Goal: Check status: Check status

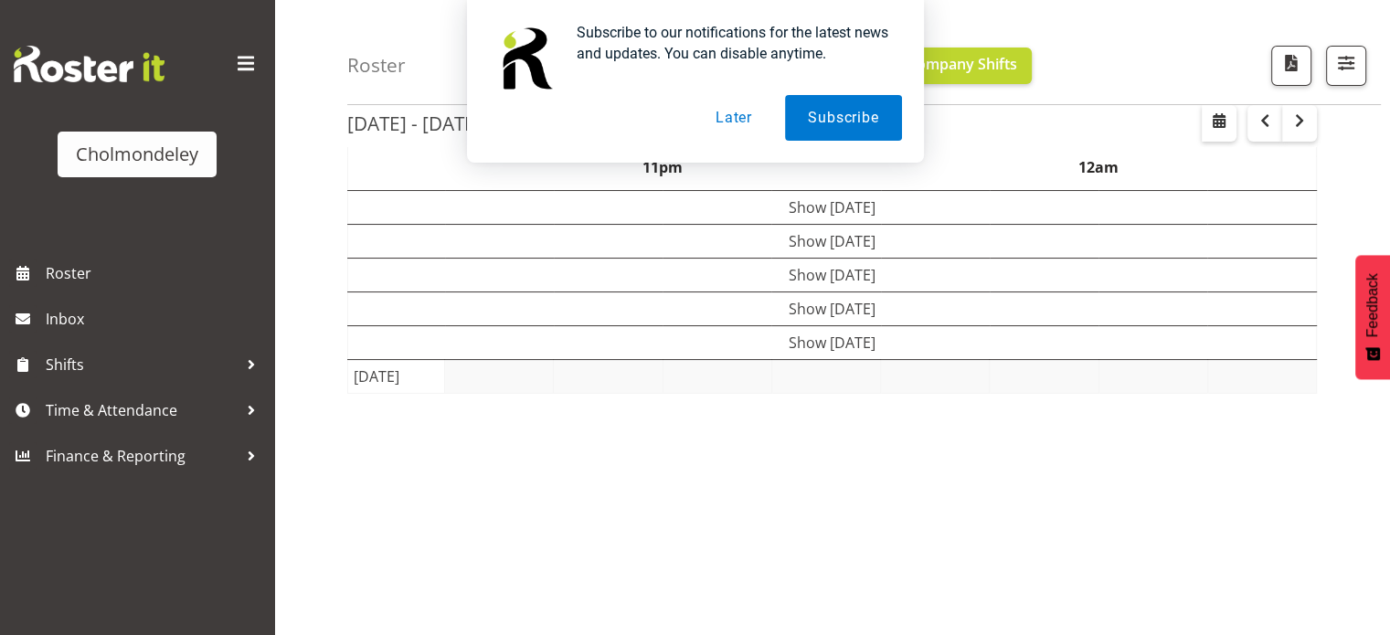
scroll to position [133, 0]
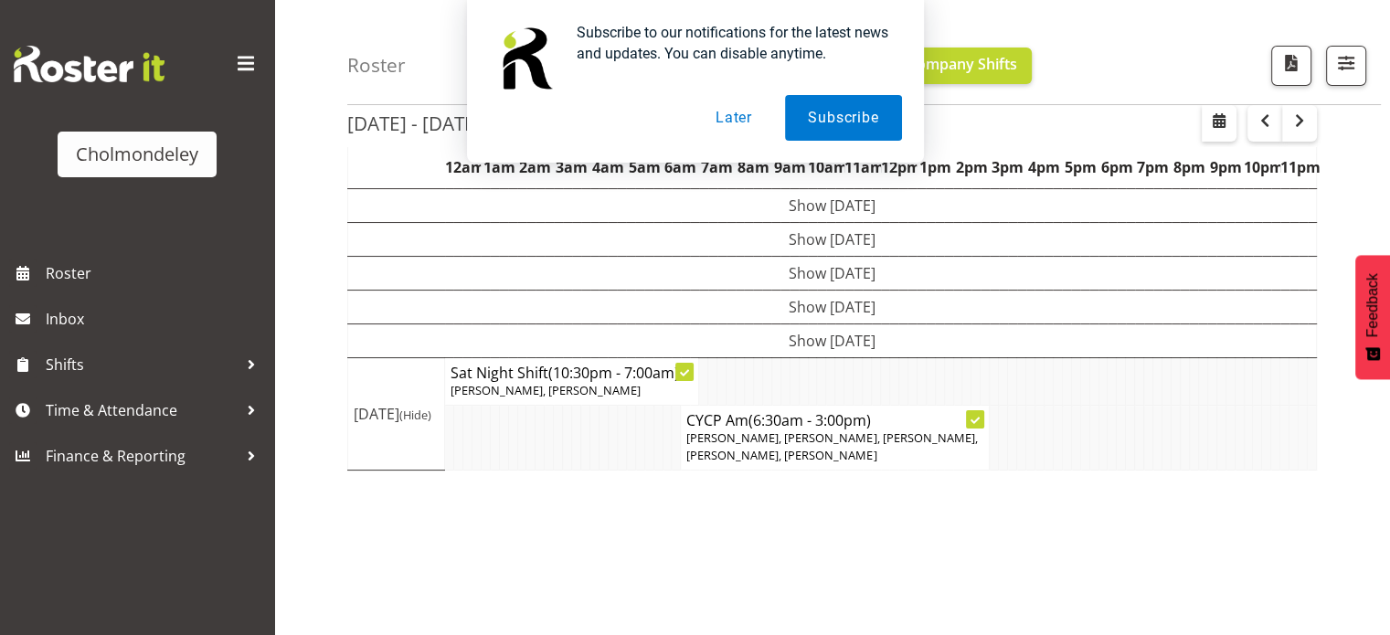
click at [733, 120] on button "Later" at bounding box center [734, 118] width 82 height 46
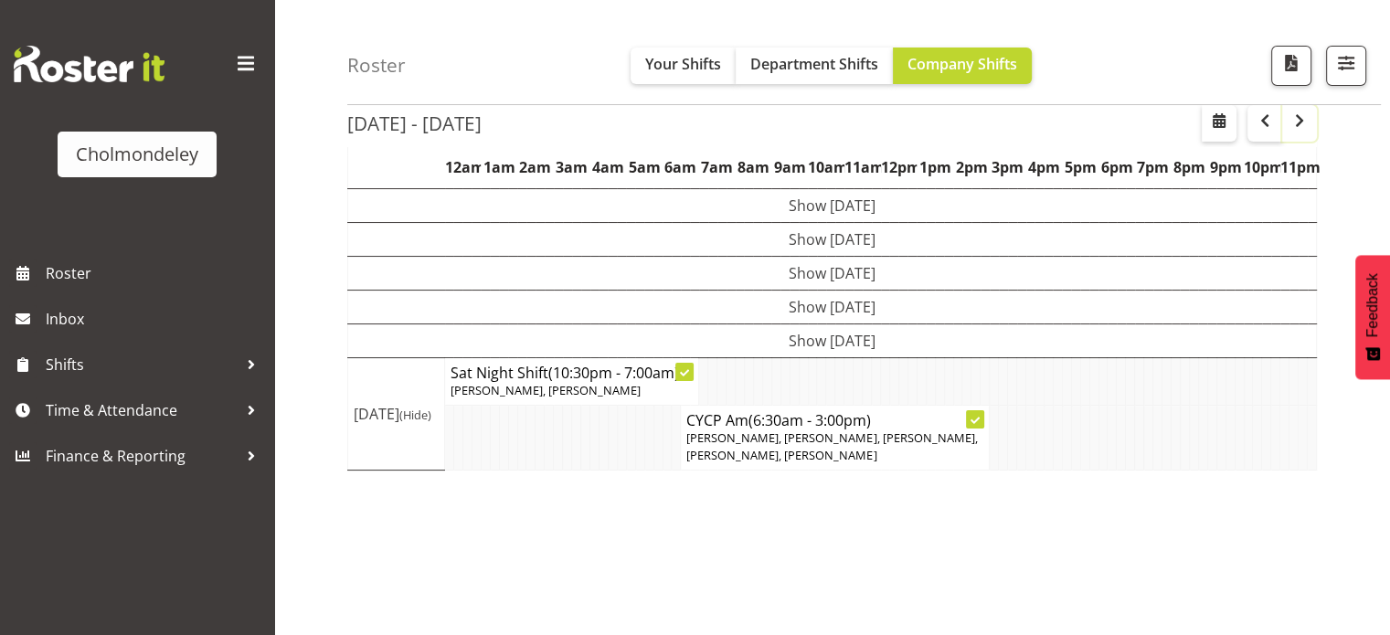
click at [1305, 123] on span "button" at bounding box center [1300, 121] width 22 height 22
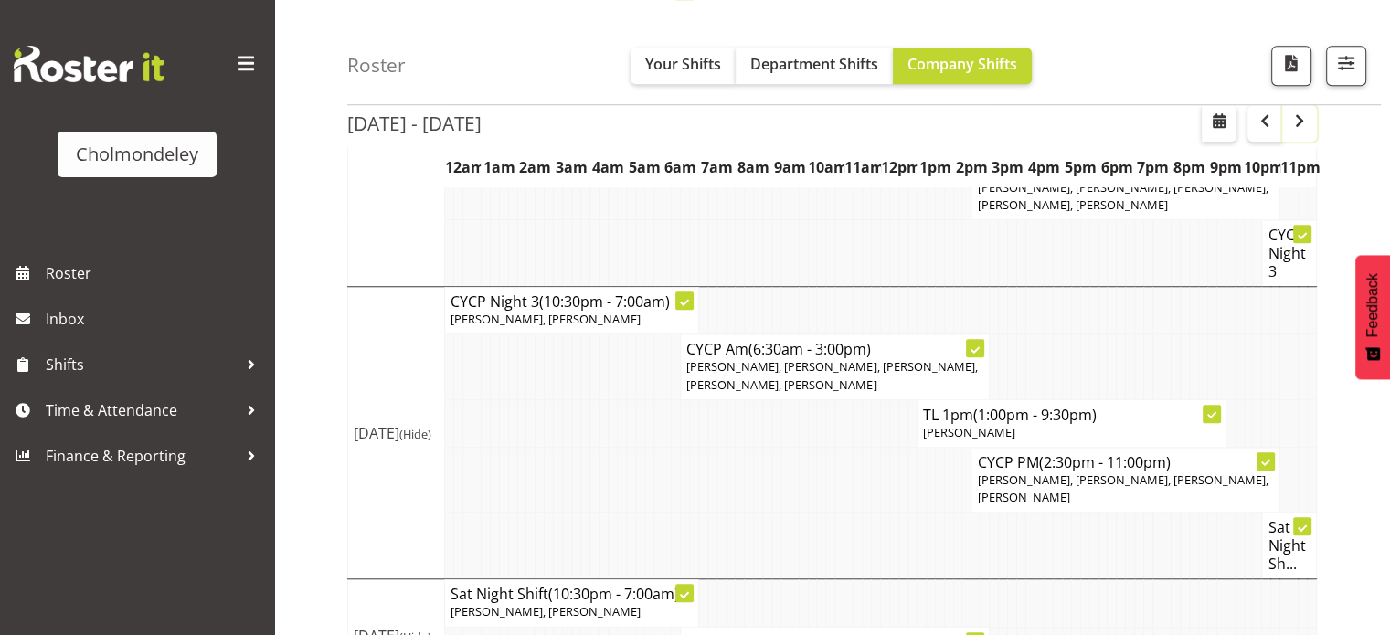
scroll to position [1571, 0]
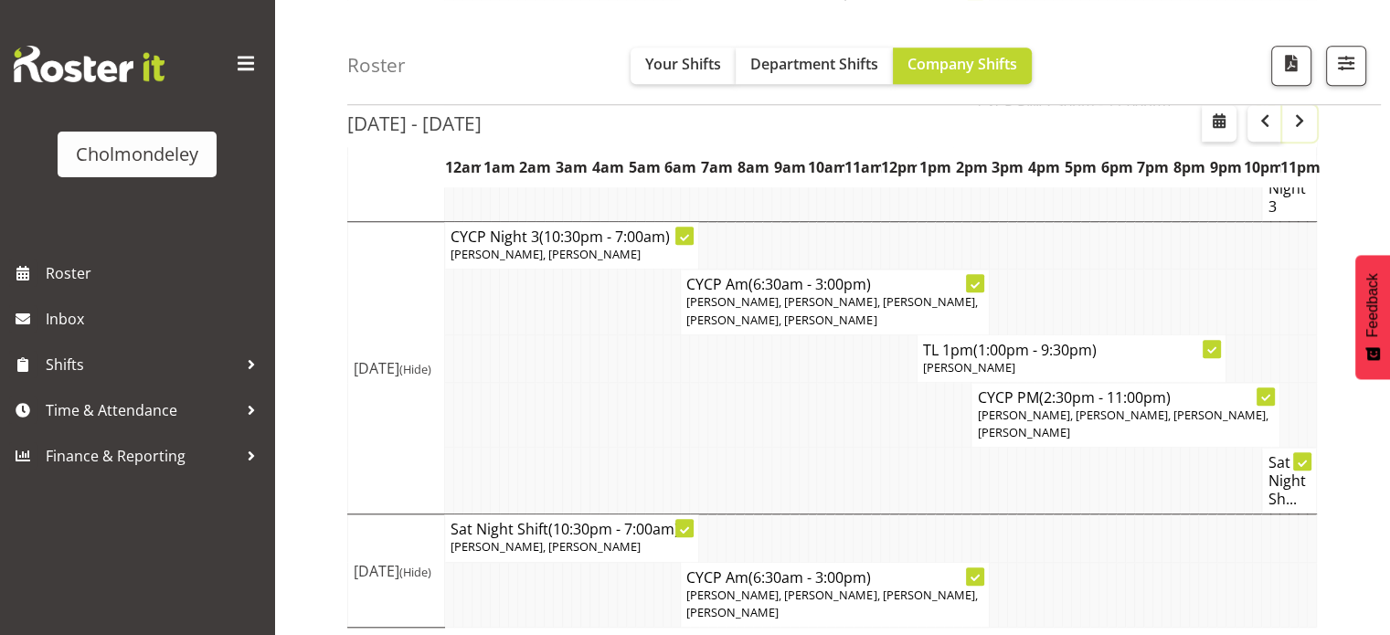
click at [1298, 116] on span "button" at bounding box center [1300, 121] width 22 height 22
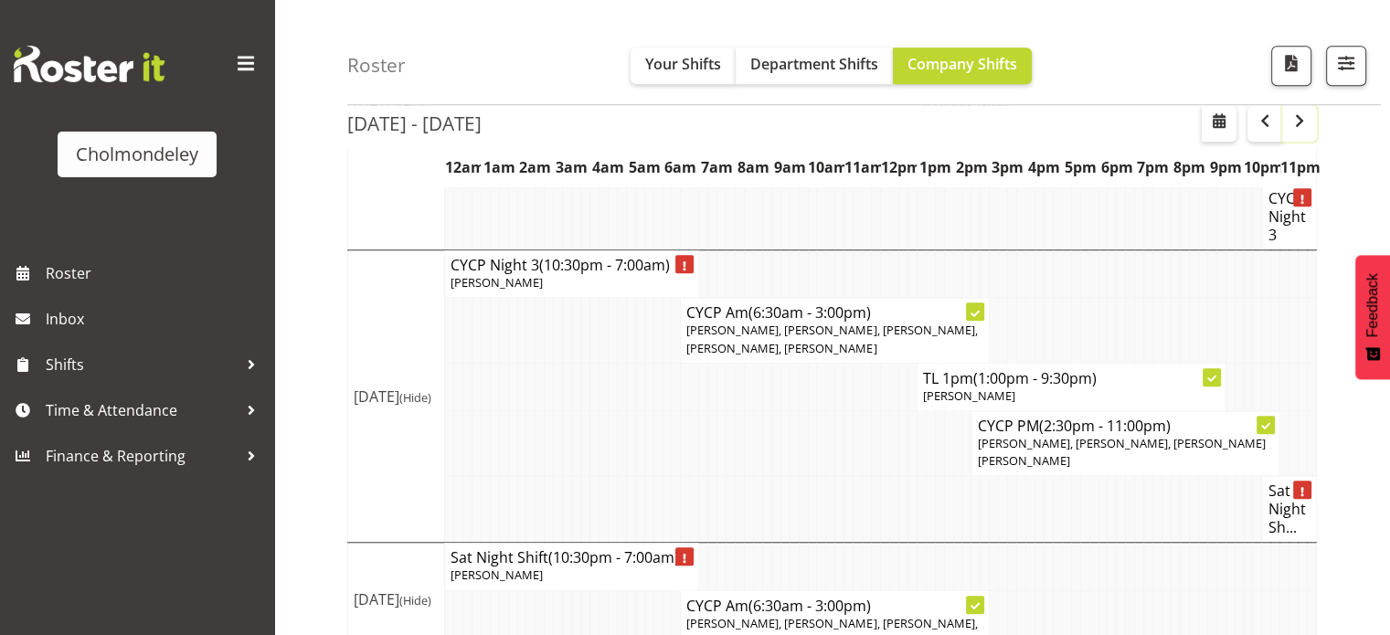
scroll to position [1554, 0]
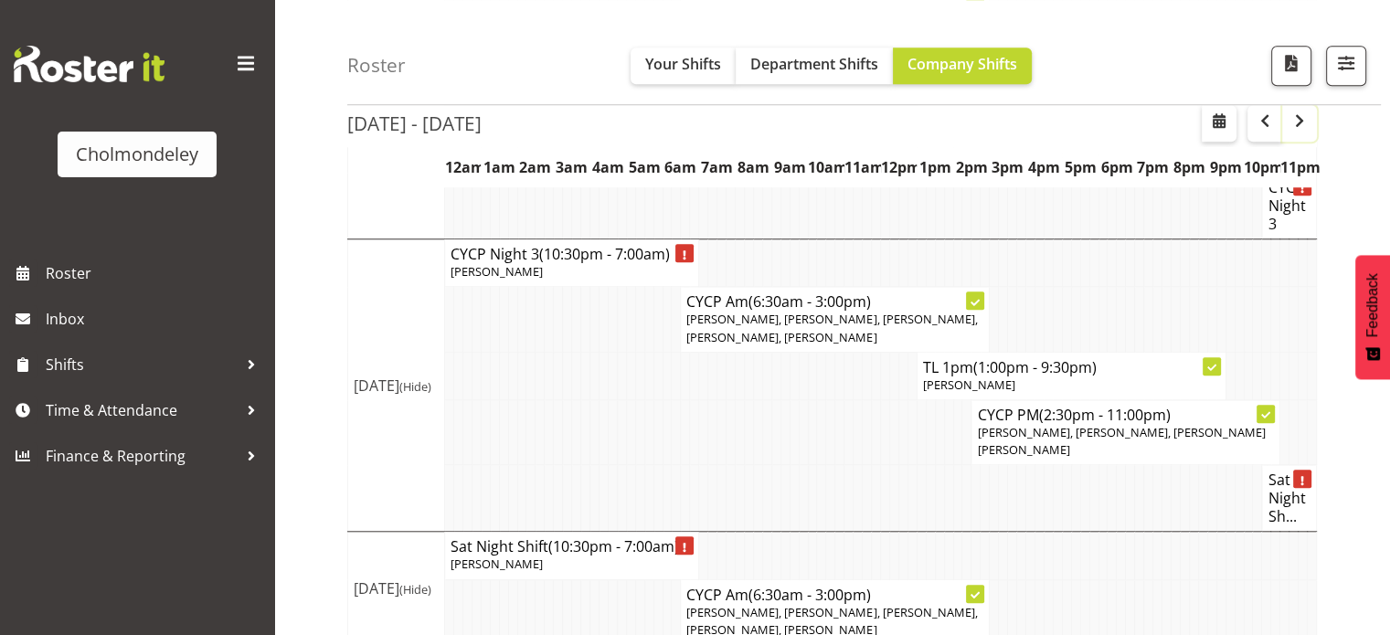
click at [1298, 123] on span "button" at bounding box center [1300, 121] width 22 height 22
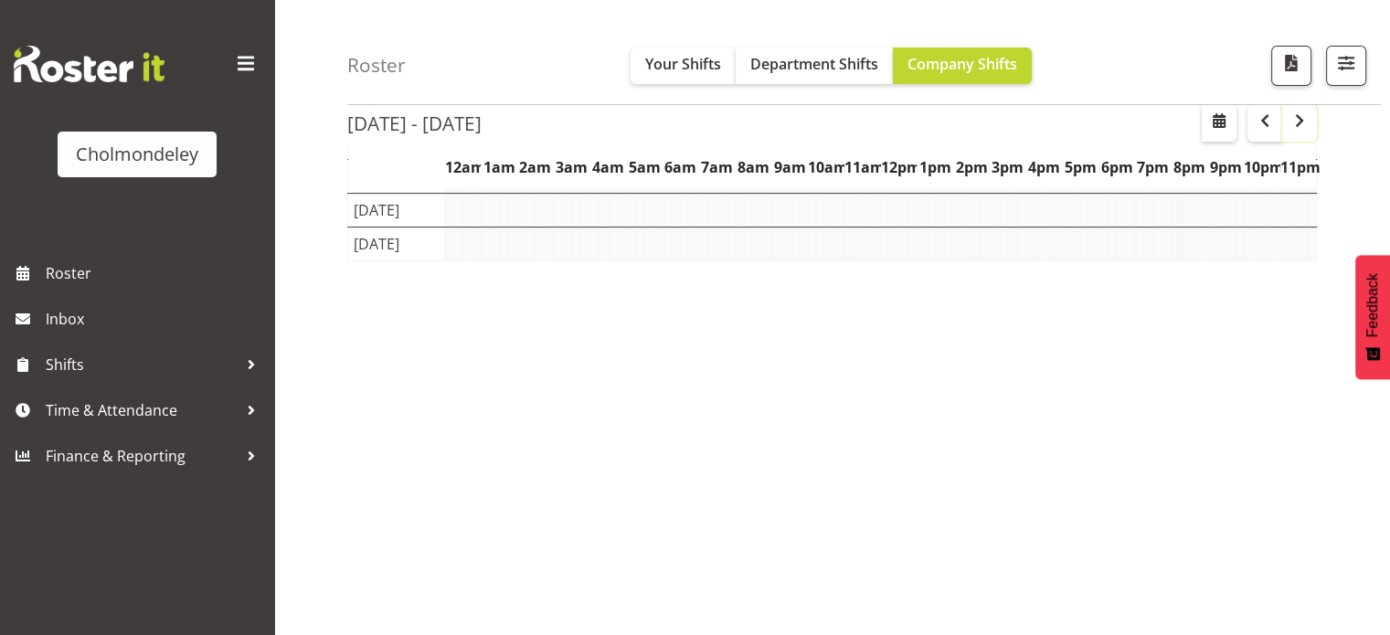
scroll to position [263, 0]
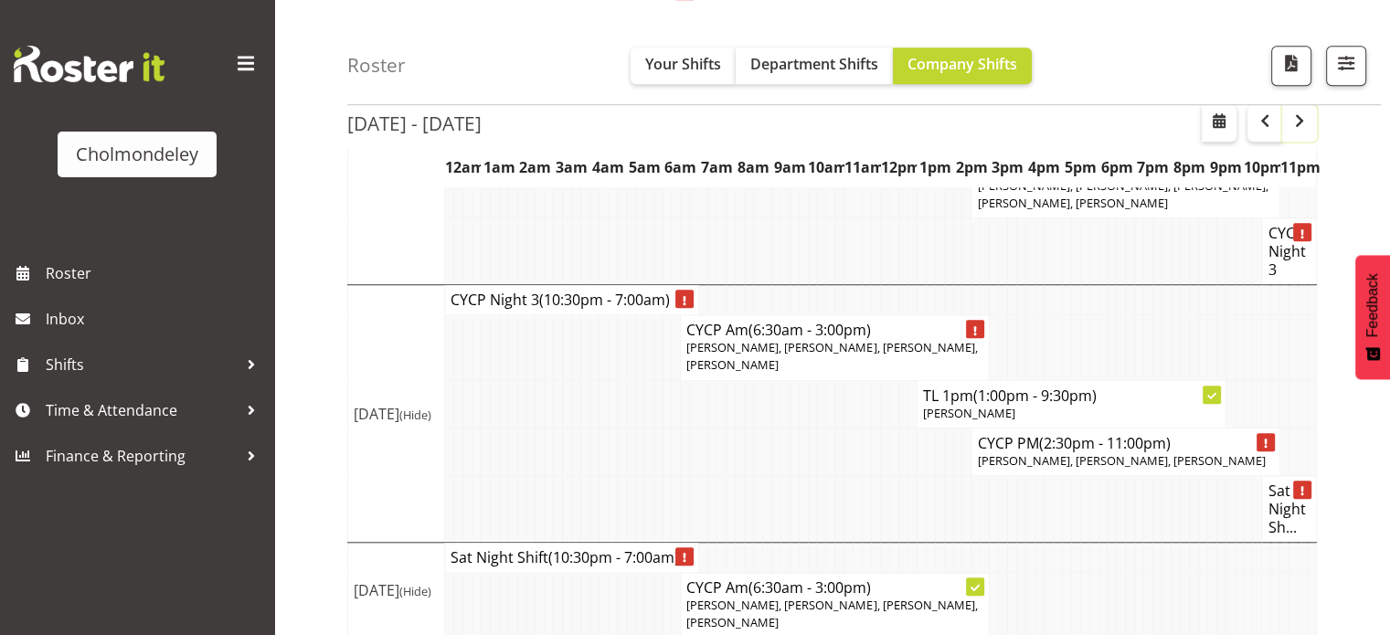
scroll to position [1518, 0]
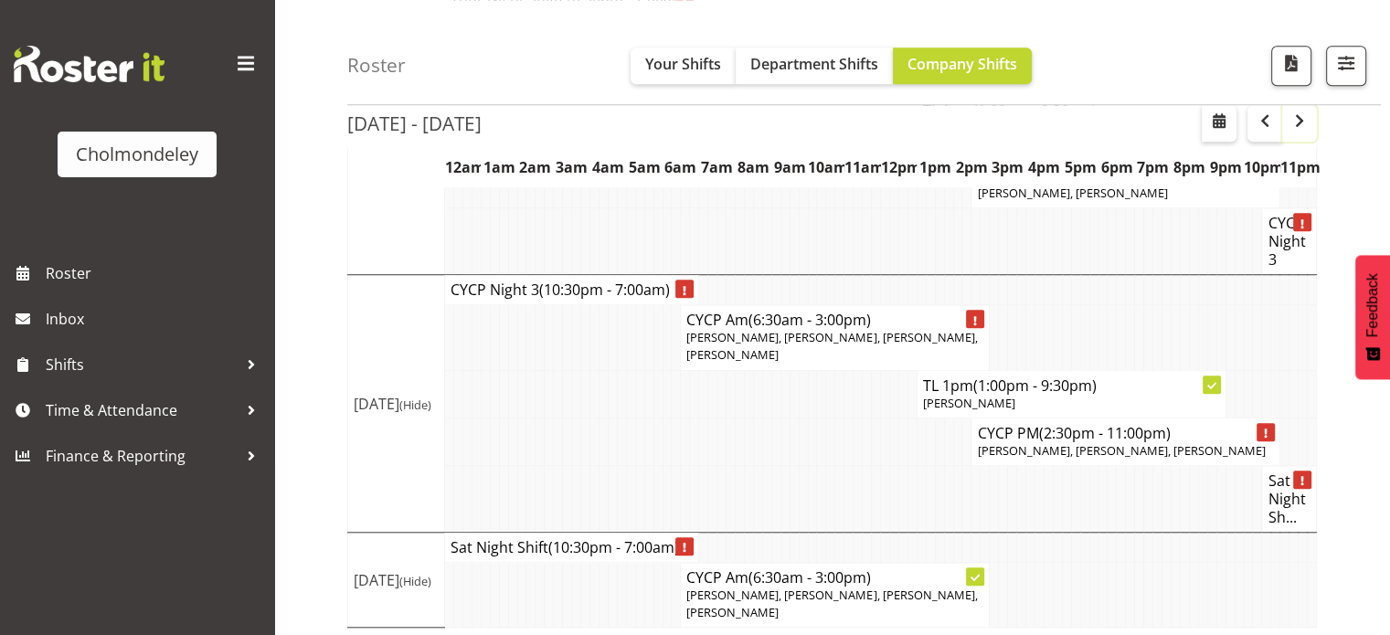
click at [1301, 127] on span "button" at bounding box center [1300, 121] width 22 height 22
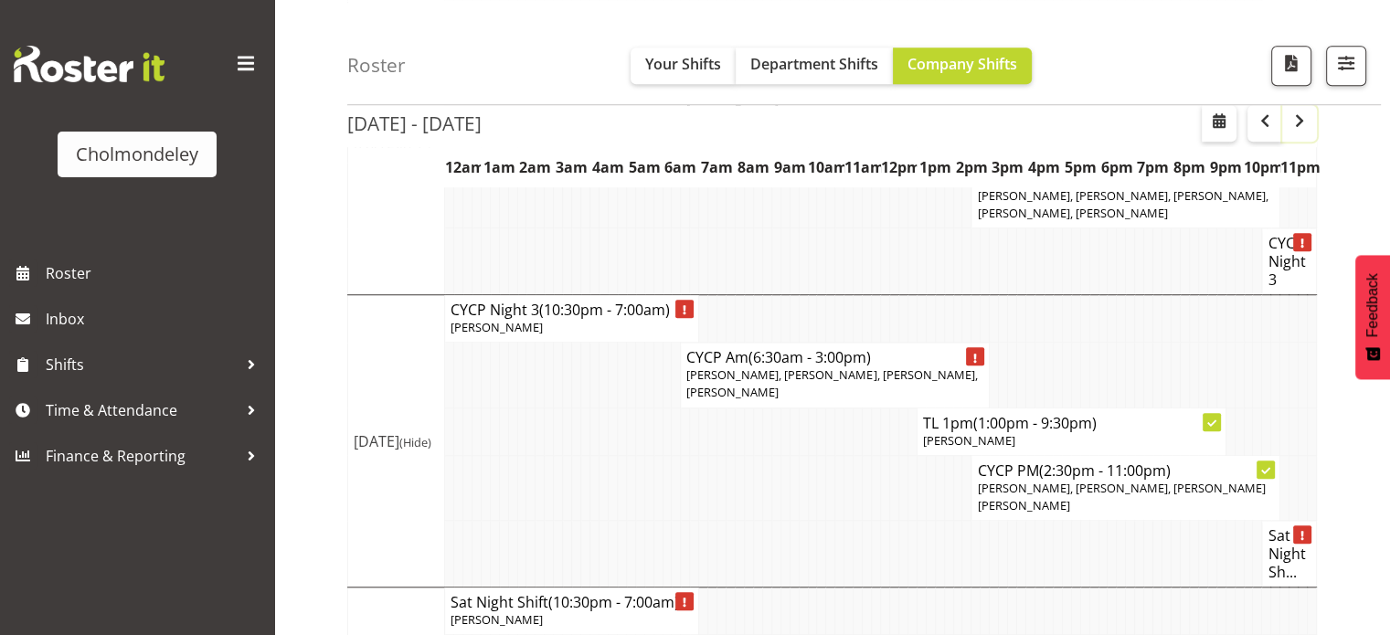
scroll to position [1483, 0]
click at [1305, 123] on span "button" at bounding box center [1300, 121] width 22 height 22
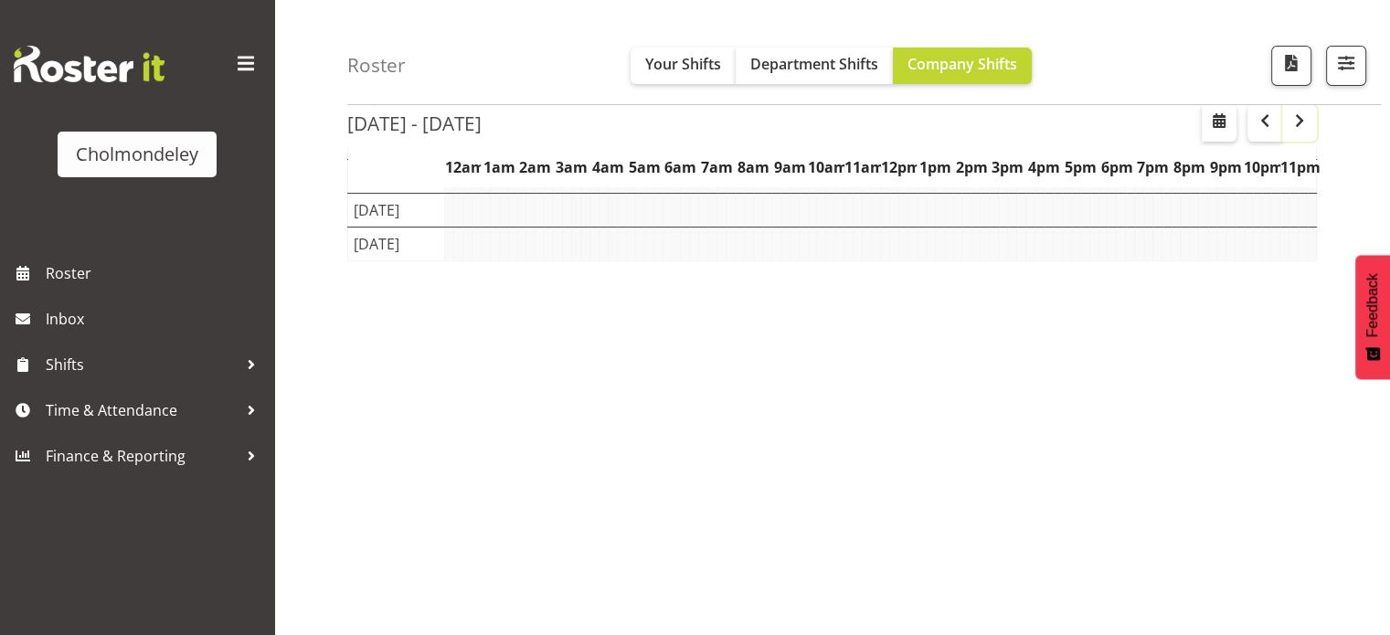
scroll to position [263, 0]
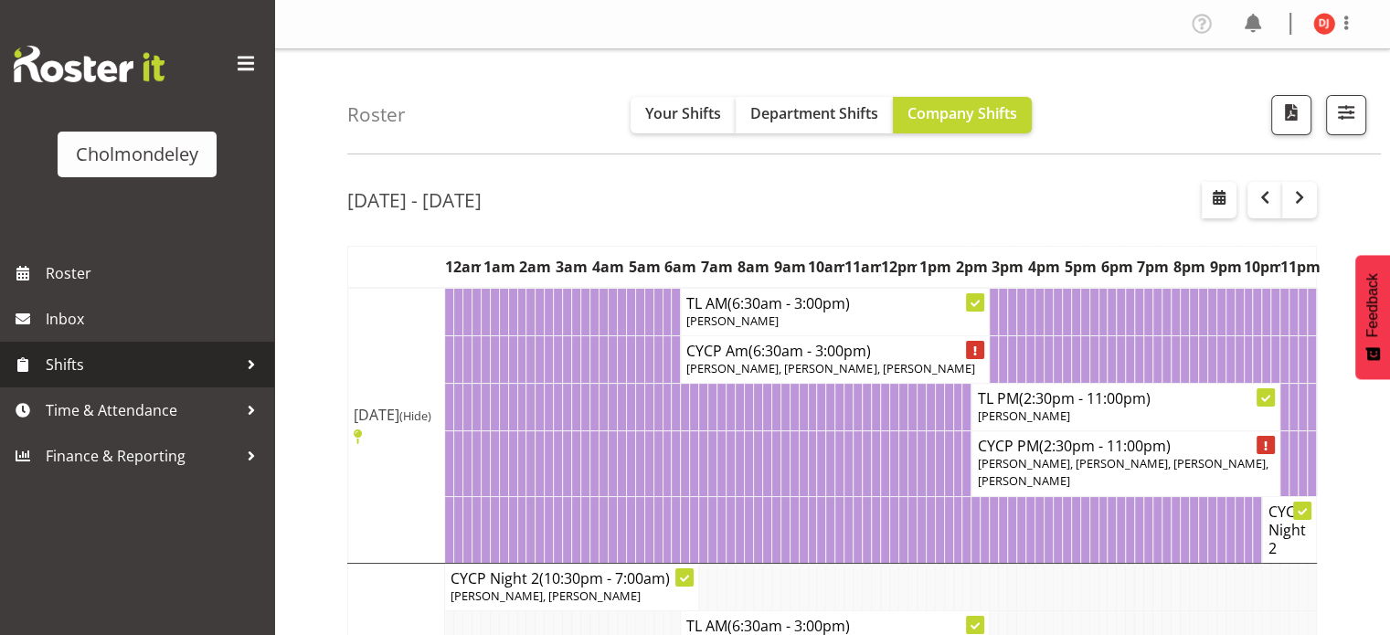
click at [245, 365] on div at bounding box center [251, 364] width 27 height 27
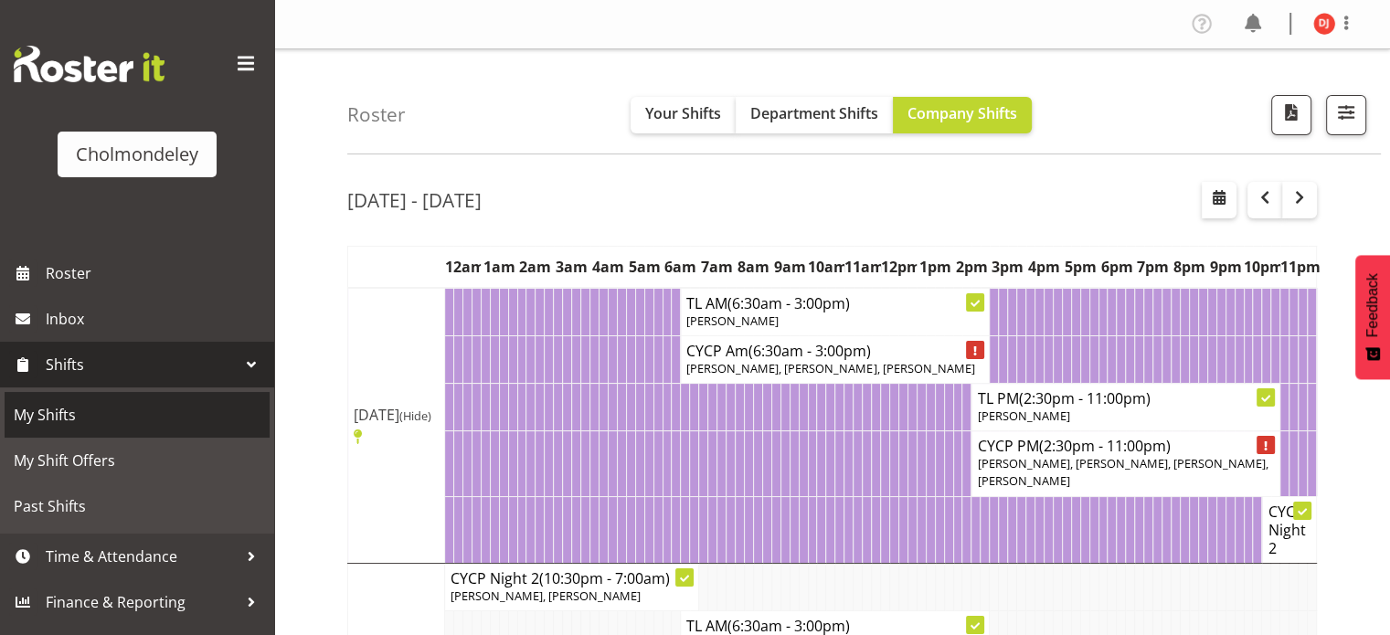
click at [124, 427] on span "My Shifts" at bounding box center [137, 414] width 247 height 27
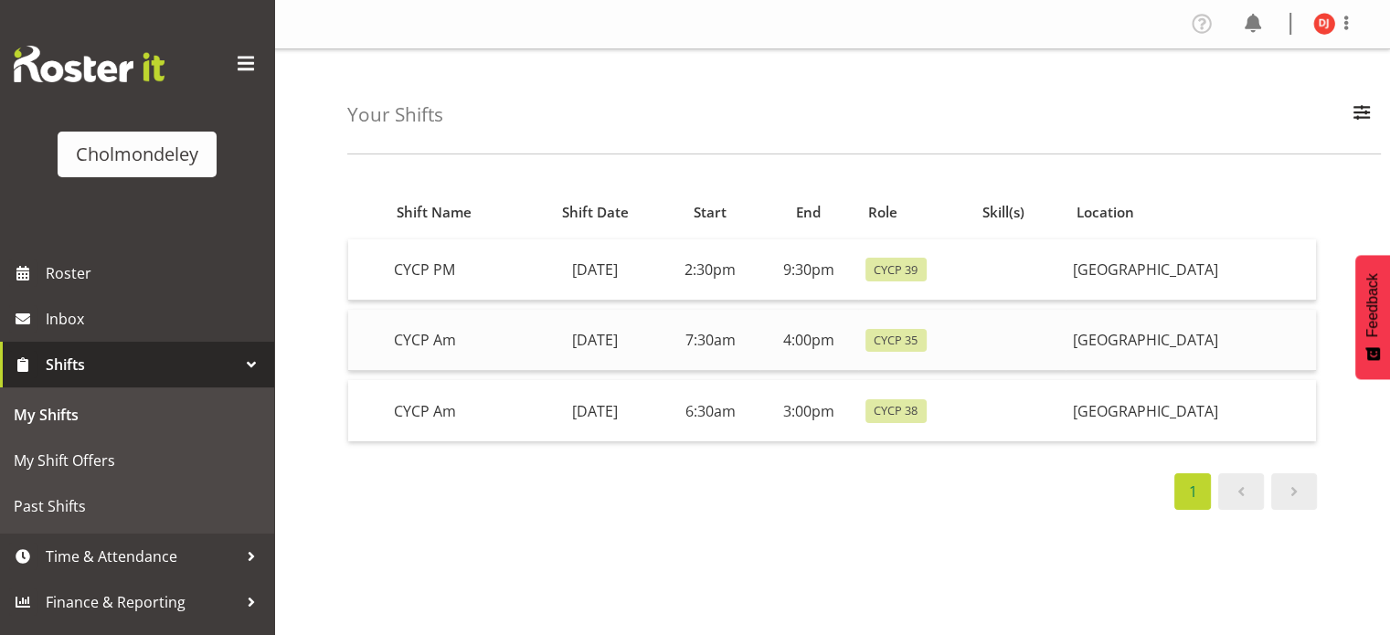
click at [530, 350] on td "[DATE]" at bounding box center [595, 340] width 131 height 61
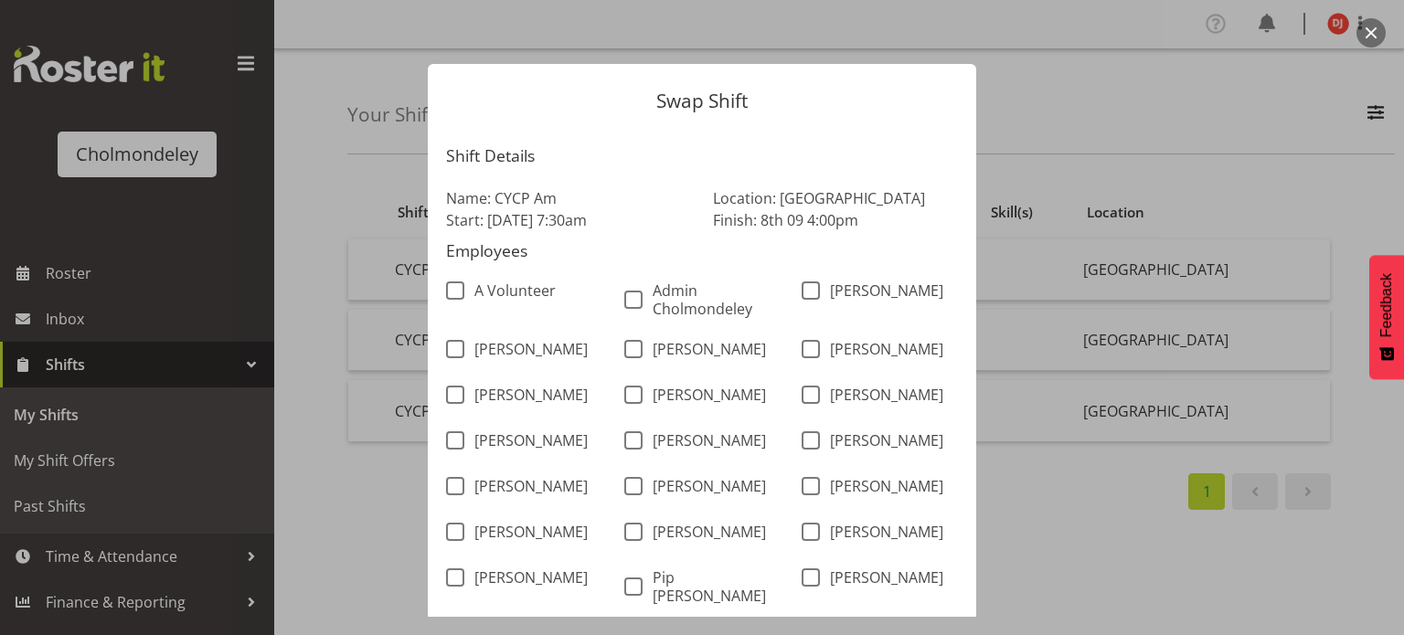
click at [1063, 94] on form "Swap Shift Shift Details Name: CYCP Am Start: 8th Sep 7:30am Location: Cholmond…" at bounding box center [701, 317] width 877 height 599
click at [1372, 30] on button "button" at bounding box center [1370, 32] width 29 height 29
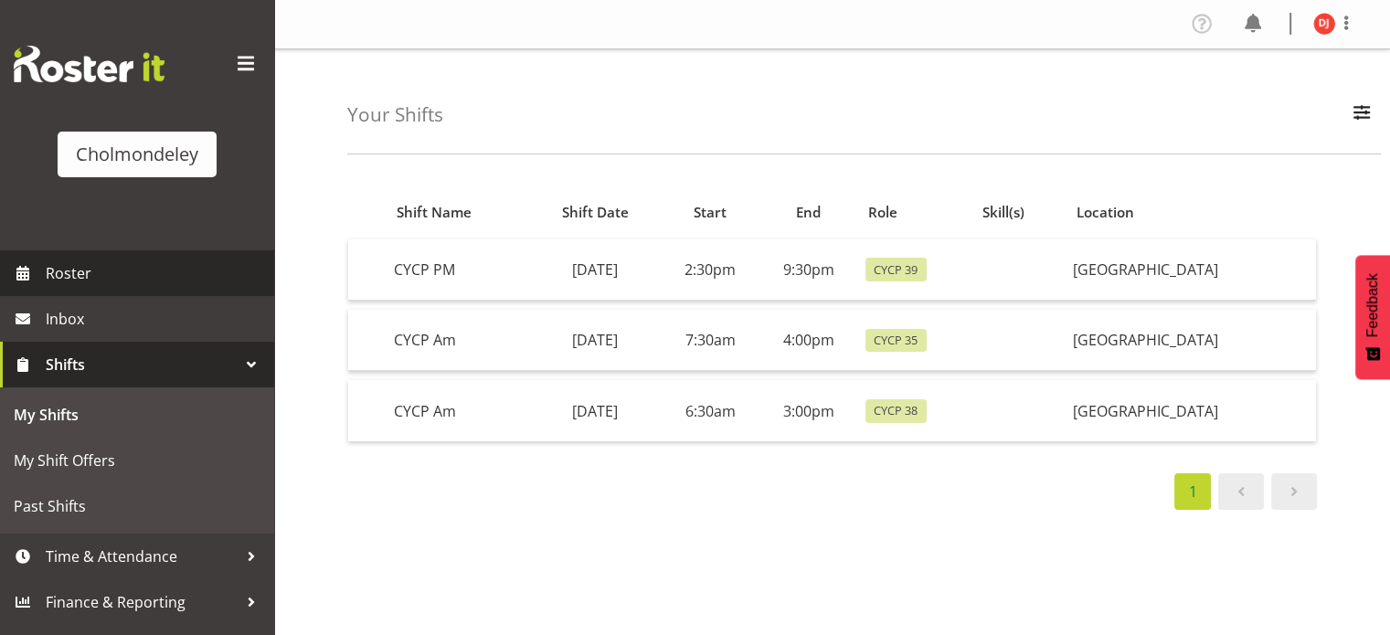
click at [135, 275] on span "Roster" at bounding box center [155, 273] width 219 height 27
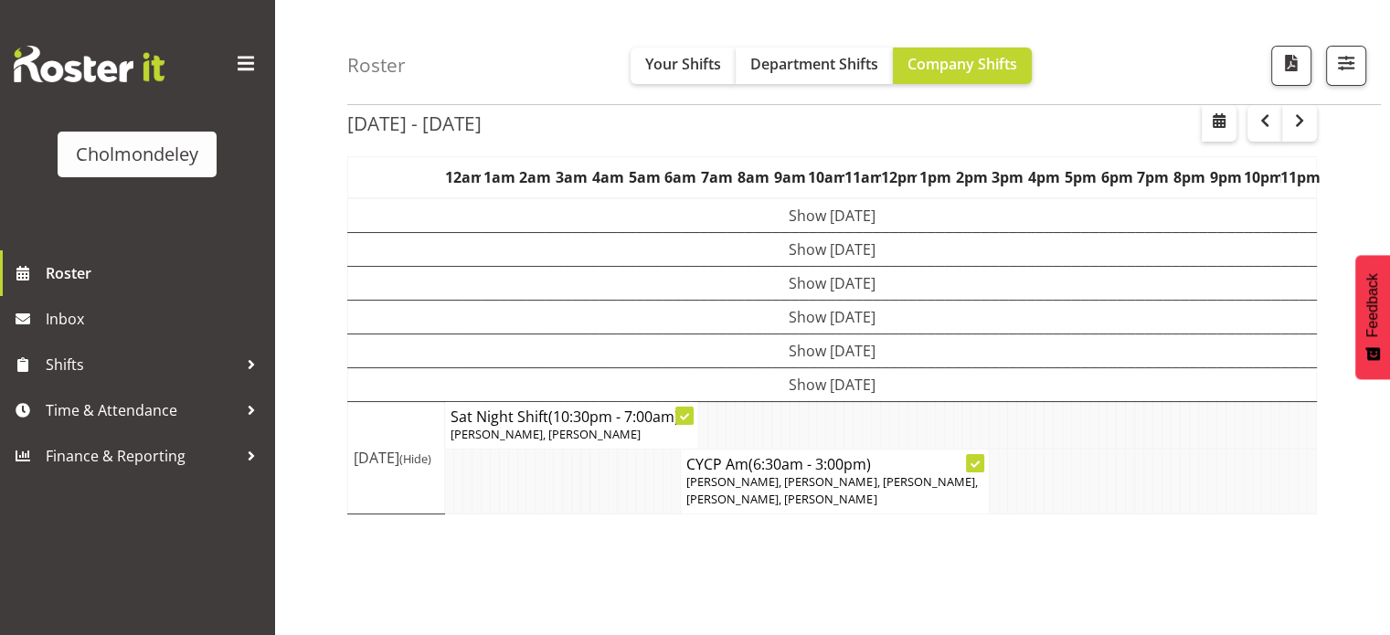
scroll to position [88, 0]
